Goal: Task Accomplishment & Management: Complete application form

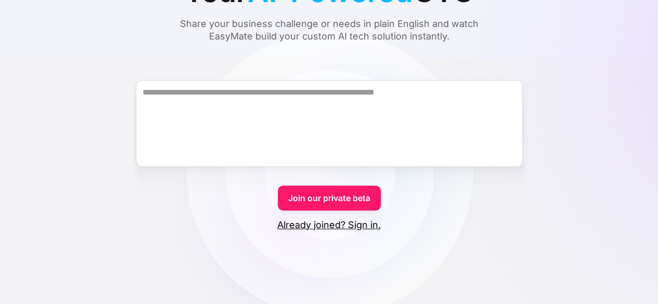
scroll to position [104, 0]
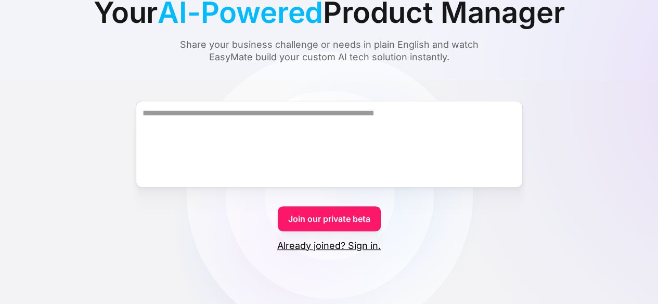
click at [348, 220] on link "Join our private beta" at bounding box center [329, 219] width 103 height 25
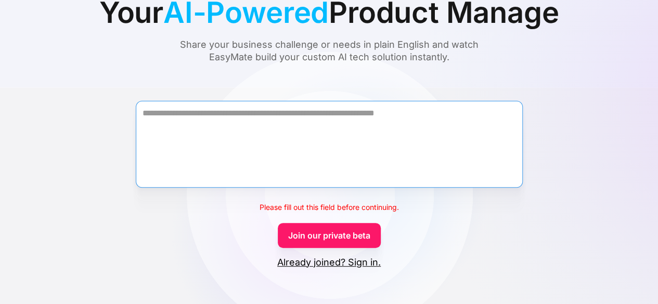
click at [360, 148] on textarea "Form" at bounding box center [329, 144] width 387 height 87
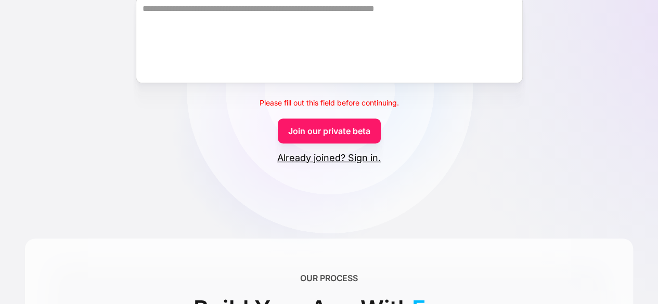
scroll to position [208, 0]
click at [318, 159] on link "Already joined? Sign in." at bounding box center [329, 158] width 104 height 12
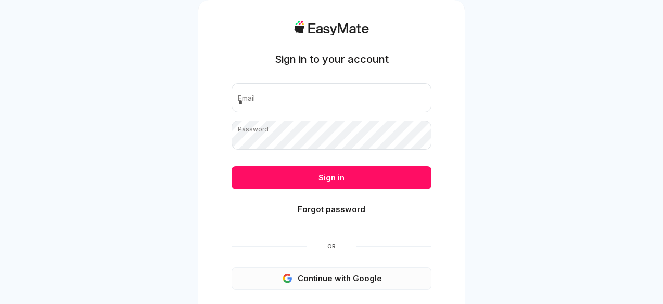
click at [355, 278] on button "Continue with Google" at bounding box center [331, 278] width 200 height 23
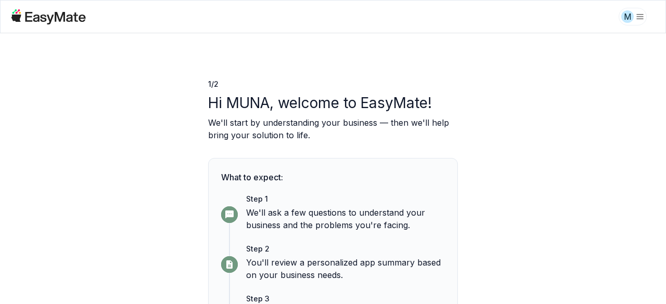
click at [514, 182] on div "1 / 2 Hi MUNA, welcome to EasyMate! We'll start by understanding your business …" at bounding box center [333, 168] width 666 height 271
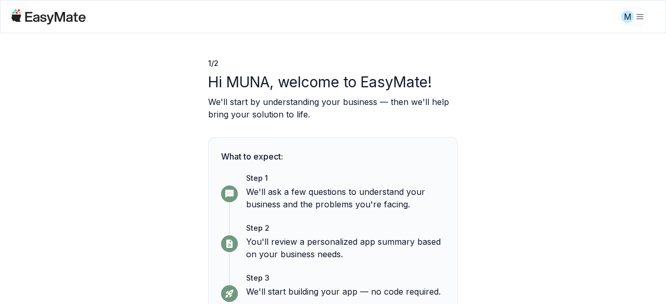
scroll to position [75, 0]
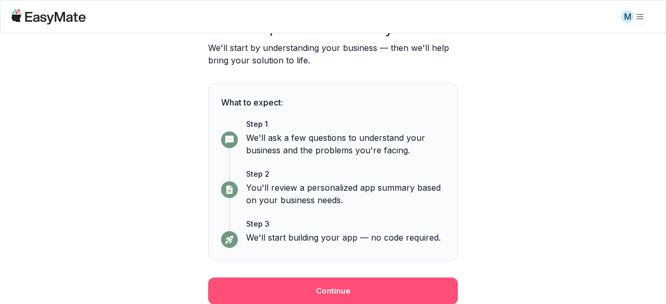
click at [378, 298] on button "Continue" at bounding box center [333, 291] width 250 height 27
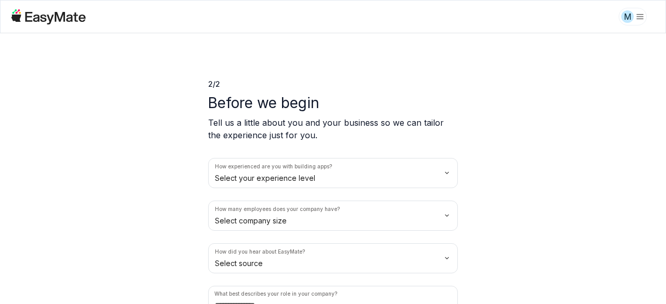
click at [507, 168] on div "2 / 2 Before we begin Tell us a little about you and your business so we can ta…" at bounding box center [333, 168] width 666 height 271
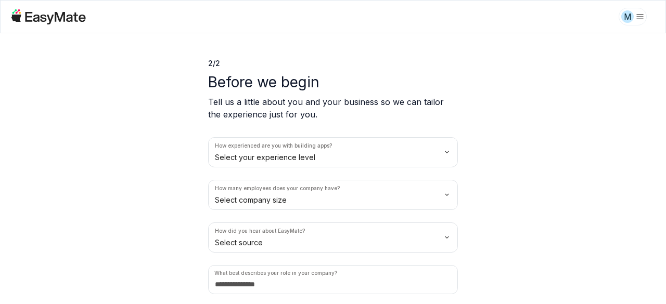
scroll to position [53, 0]
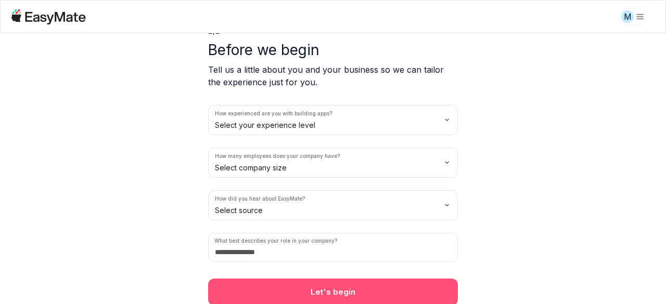
click at [356, 291] on button "Let's begin" at bounding box center [333, 292] width 250 height 27
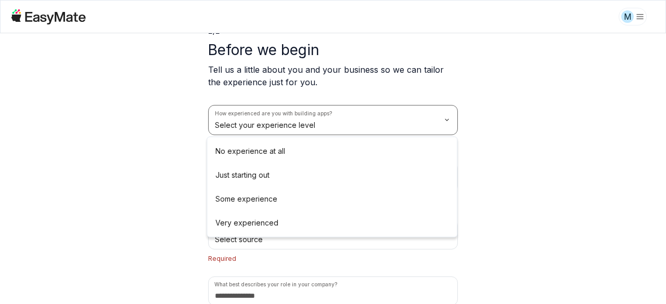
click at [295, 122] on html "M 2 / 2 Before we begin Tell us a little about you and your business so we can …" at bounding box center [333, 152] width 666 height 304
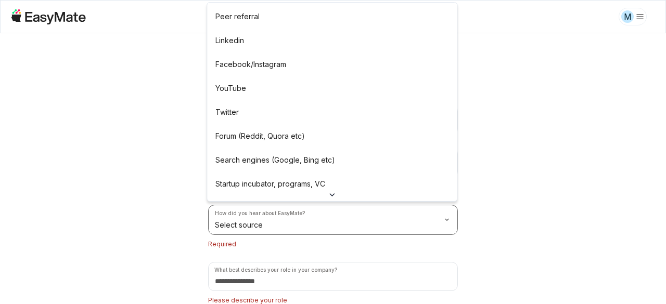
click at [264, 223] on html "M 2 / 2 Before we begin Tell us a little about you and your business so we can …" at bounding box center [333, 152] width 666 height 304
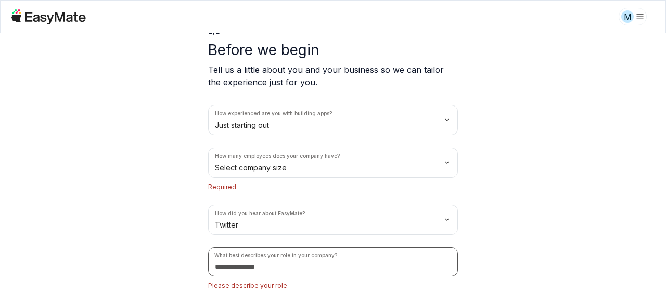
click at [260, 263] on input at bounding box center [333, 262] width 250 height 29
click at [508, 228] on div "2 / 2 Before we begin Tell us a little about you and your business so we can ta…" at bounding box center [333, 168] width 666 height 271
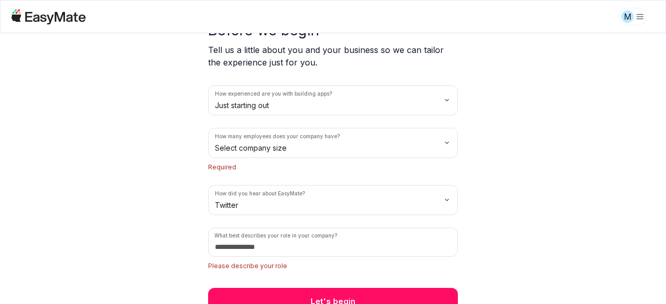
scroll to position [74, 0]
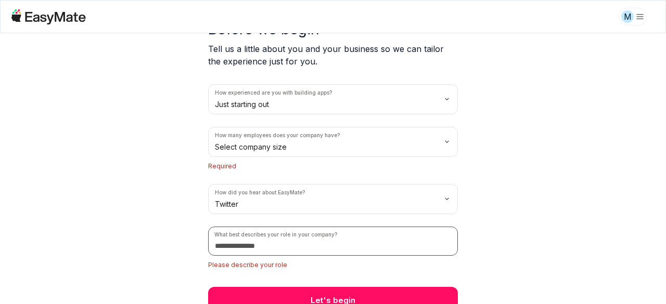
click at [264, 247] on input at bounding box center [333, 241] width 250 height 29
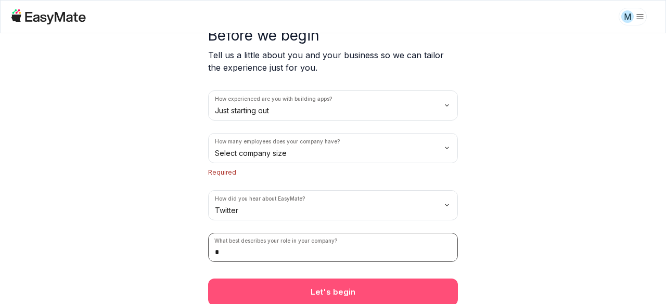
type input "*"
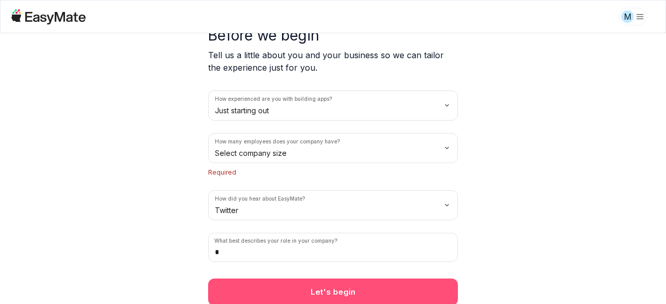
click at [312, 291] on button "Let's begin" at bounding box center [333, 292] width 250 height 27
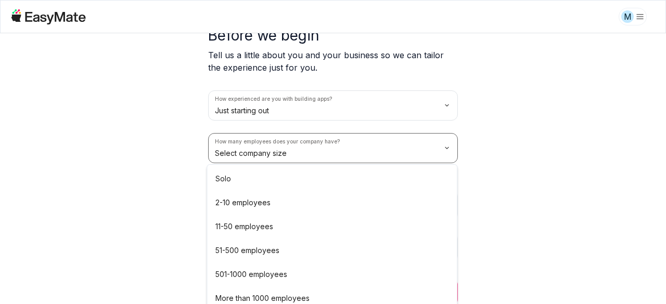
click at [282, 151] on html "M 2 / 2 Before we begin Tell us a little about you and your business so we can …" at bounding box center [333, 152] width 666 height 304
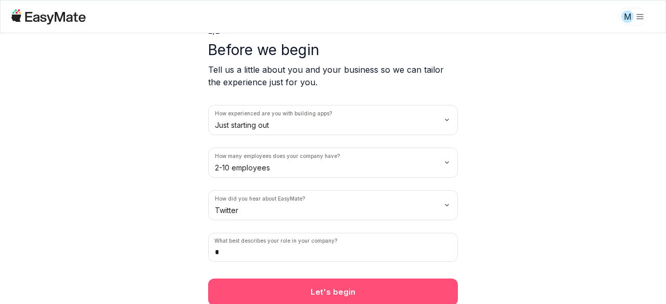
click at [301, 282] on button "Let's begin" at bounding box center [333, 292] width 250 height 27
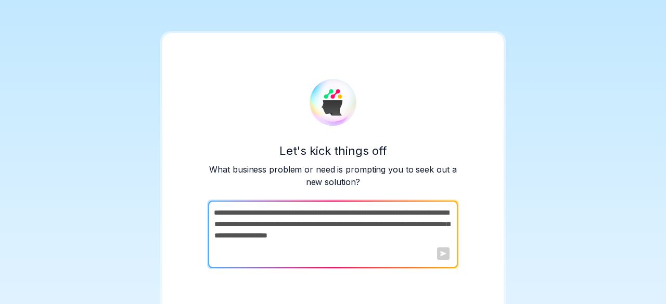
click at [485, 211] on div "Let's kick things off What business problem or need is prompting you to seek ou…" at bounding box center [332, 173] width 341 height 281
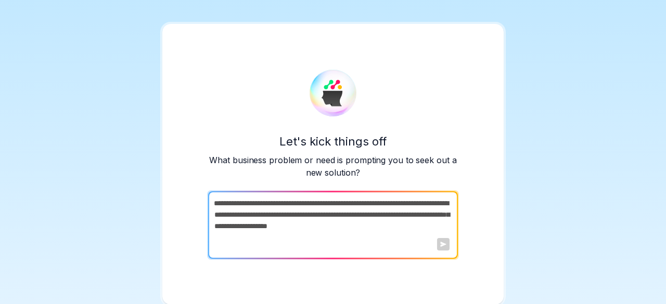
click at [441, 247] on div at bounding box center [443, 244] width 12 height 12
